Goal: Find specific page/section: Find specific page/section

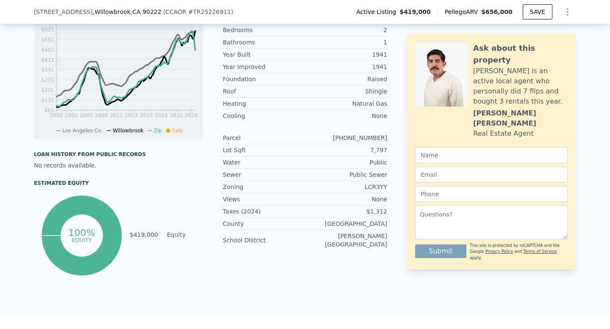
scroll to position [302, 0]
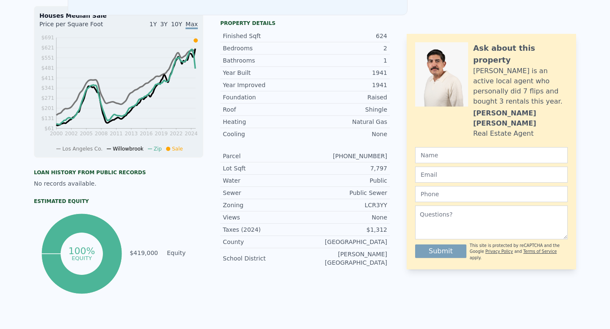
scroll to position [0, 0]
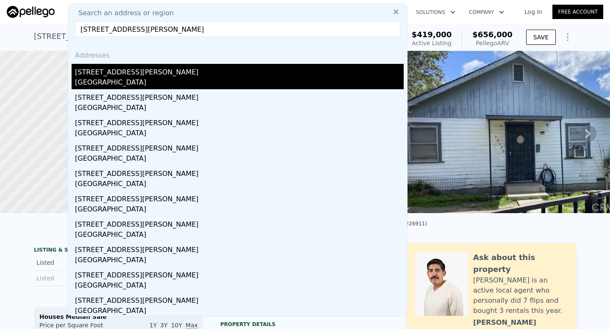
type input "[STREET_ADDRESS][PERSON_NAME]"
click at [169, 75] on div "[STREET_ADDRESS][PERSON_NAME]" at bounding box center [239, 71] width 329 height 14
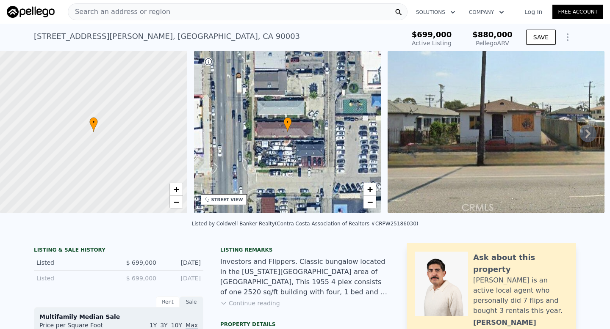
click at [151, 13] on span "Search an address or region" at bounding box center [119, 12] width 102 height 10
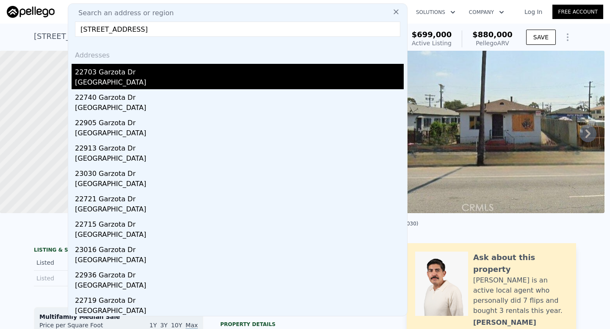
type input "[STREET_ADDRESS]"
click at [205, 68] on div "22703 Garzota Dr" at bounding box center [239, 71] width 329 height 14
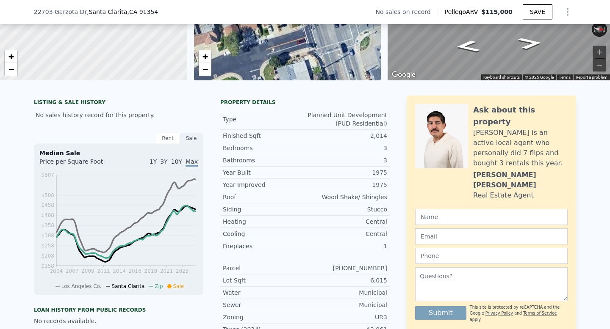
scroll to position [120, 0]
